Goal: Manage account settings

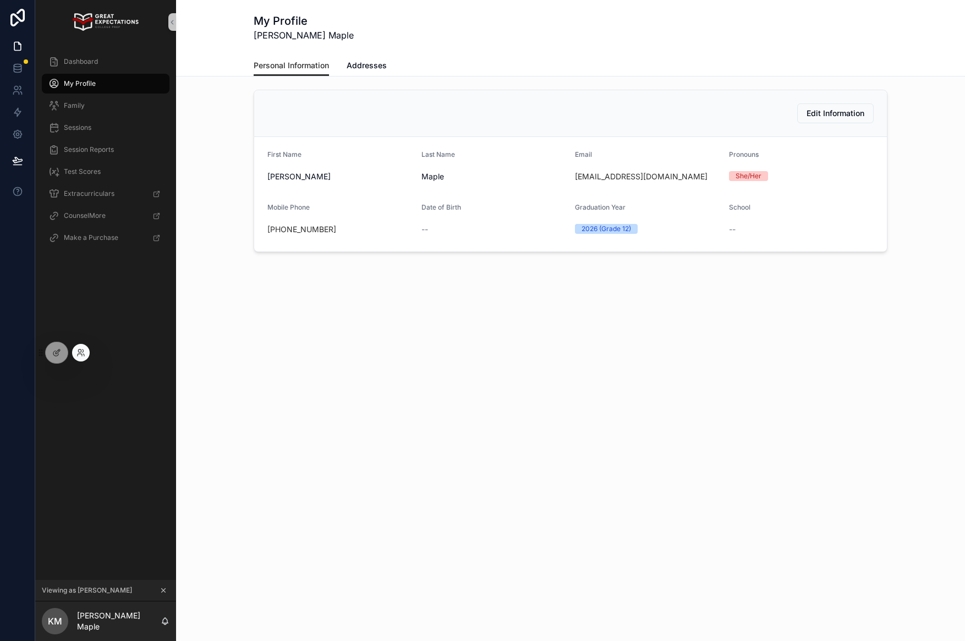
click at [87, 354] on div at bounding box center [81, 353] width 18 height 18
click at [84, 355] on icon at bounding box center [83, 355] width 1 height 2
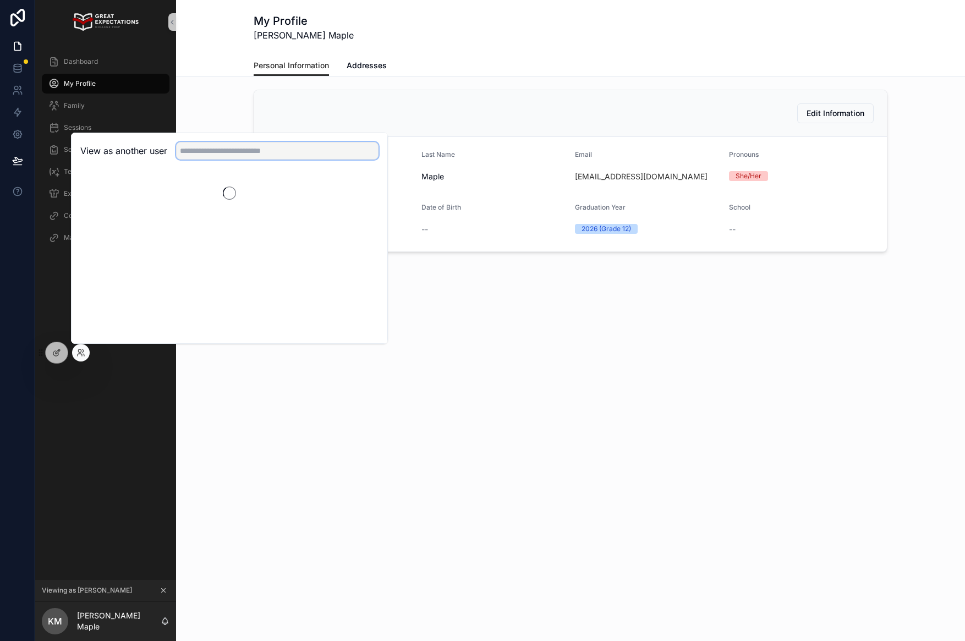
click at [221, 156] on input "text" at bounding box center [277, 151] width 202 height 18
type input "******"
click at [360, 195] on button "Select" at bounding box center [364, 191] width 29 height 16
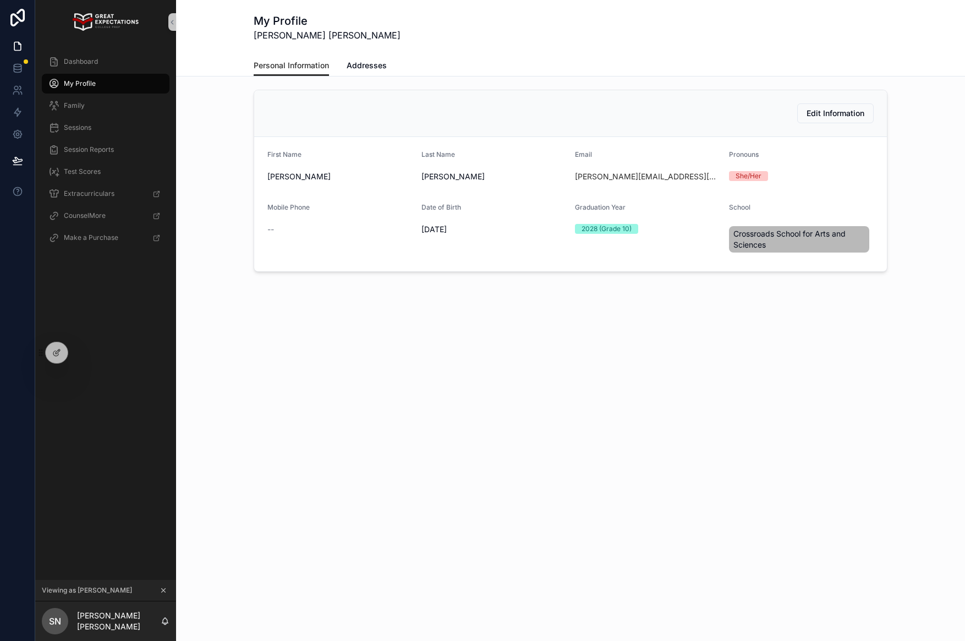
click at [98, 72] on div "Dashboard" at bounding box center [105, 62] width 141 height 22
click at [101, 65] on div "Dashboard" at bounding box center [105, 62] width 114 height 18
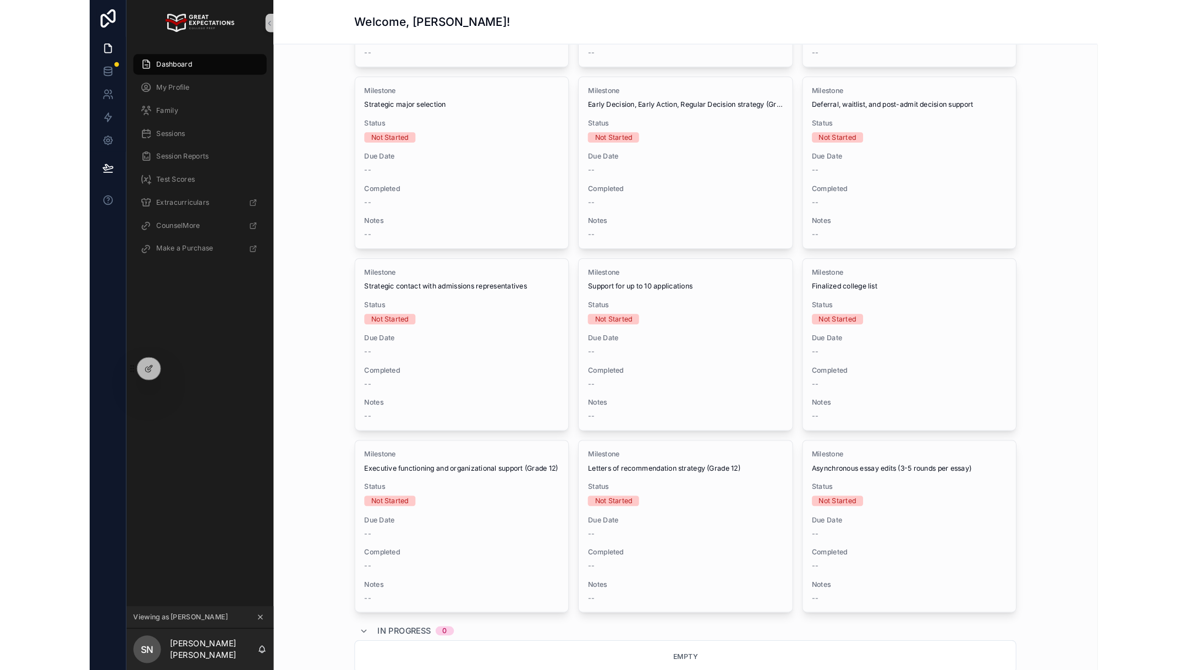
scroll to position [539, 0]
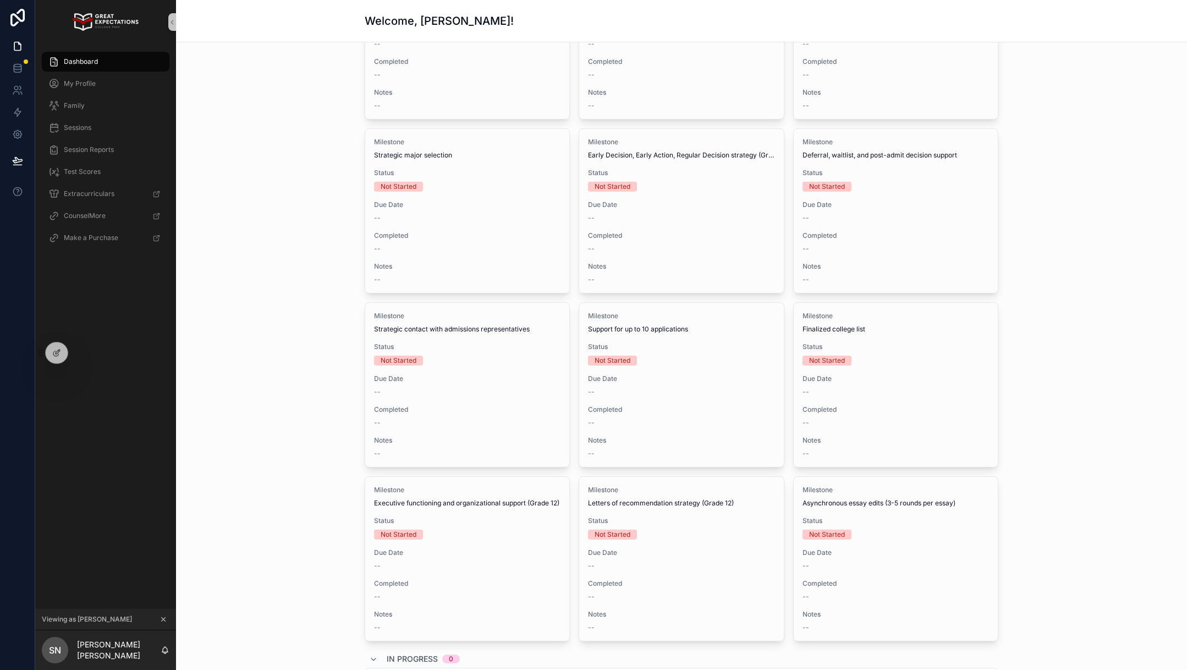
click at [164, 623] on button "scrollable content" at bounding box center [163, 619] width 12 height 12
